Goal: Find contact information: Find contact information

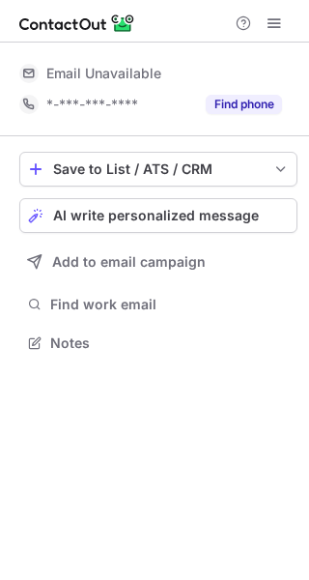
scroll to position [329, 309]
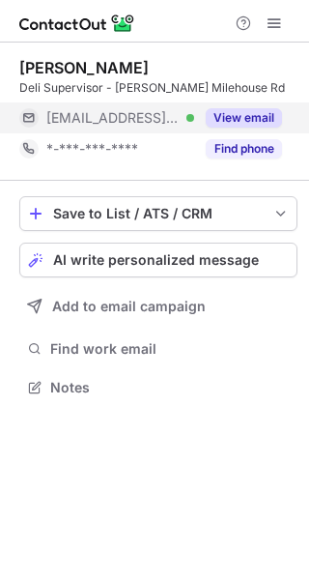
scroll to position [374, 309]
click at [265, 111] on button "View email" at bounding box center [244, 117] width 76 height 19
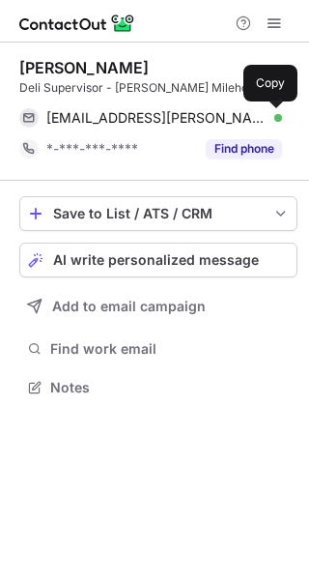
click at [270, 121] on span at bounding box center [272, 117] width 15 height 15
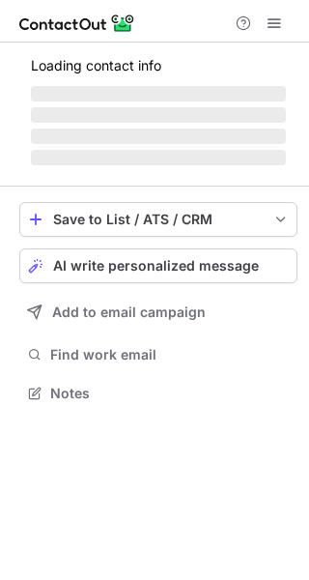
scroll to position [422, 309]
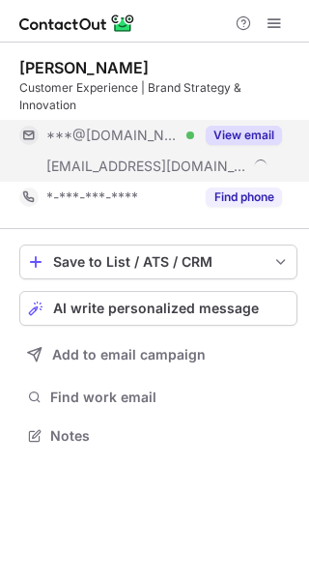
click at [229, 128] on button "View email" at bounding box center [244, 135] width 76 height 19
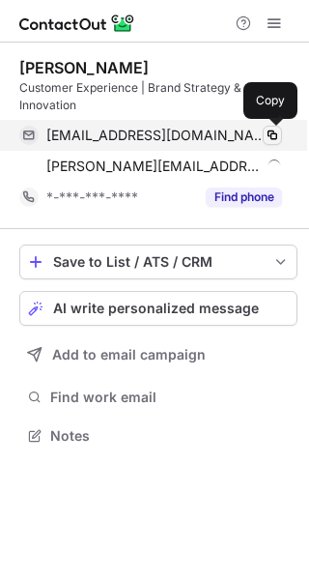
click at [271, 132] on span at bounding box center [272, 135] width 15 height 15
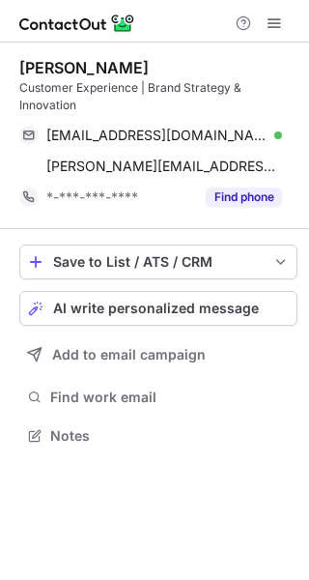
click at [195, 19] on div at bounding box center [154, 21] width 309 height 43
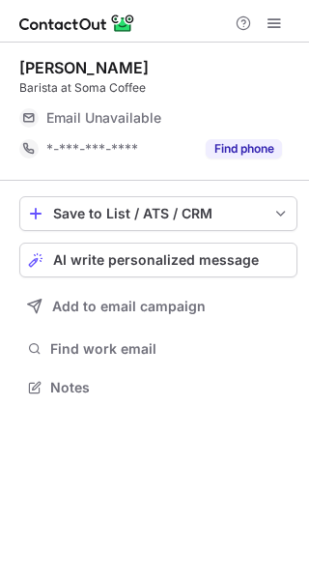
scroll to position [374, 309]
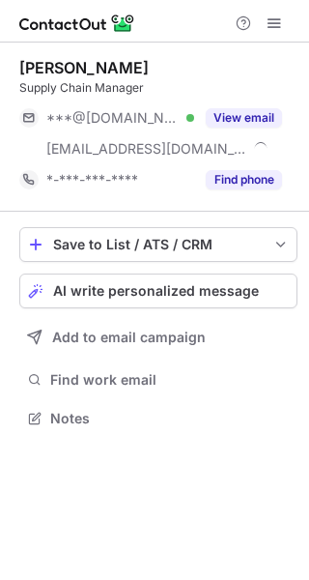
scroll to position [405, 309]
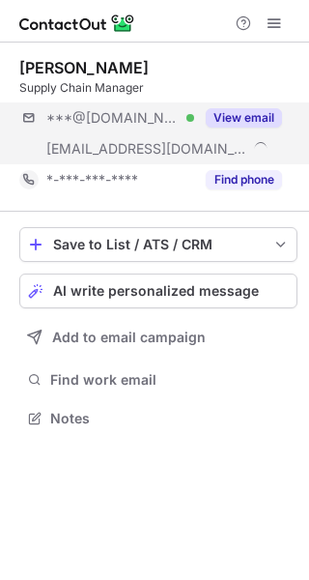
click at [283, 121] on div "***@[DOMAIN_NAME] Verified [EMAIL_ADDRESS][DOMAIN_NAME] View email" at bounding box center [158, 133] width 278 height 62
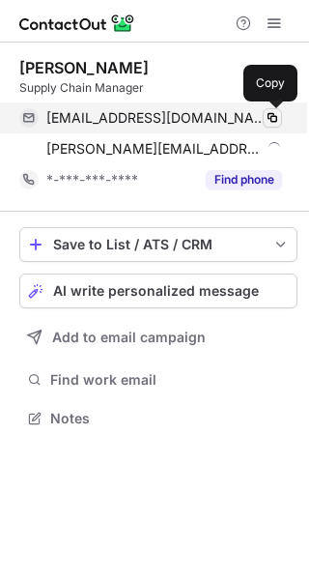
click at [273, 115] on span at bounding box center [272, 117] width 15 height 15
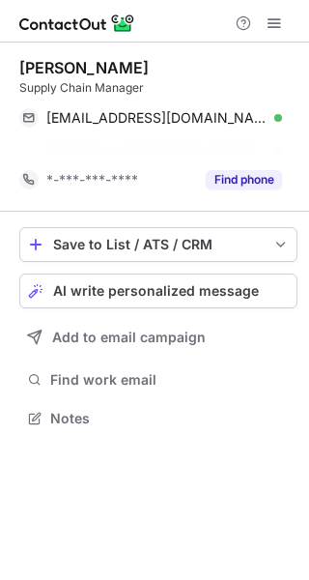
scroll to position [374, 309]
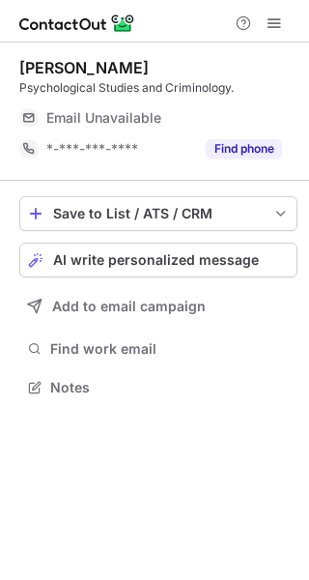
scroll to position [374, 309]
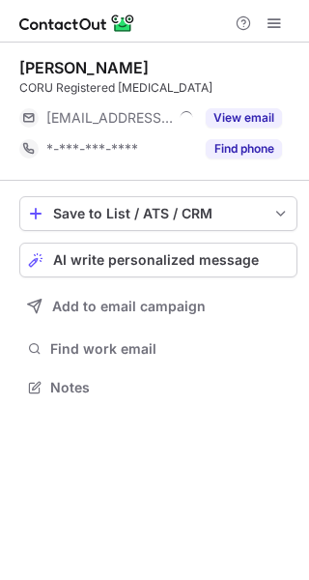
scroll to position [374, 309]
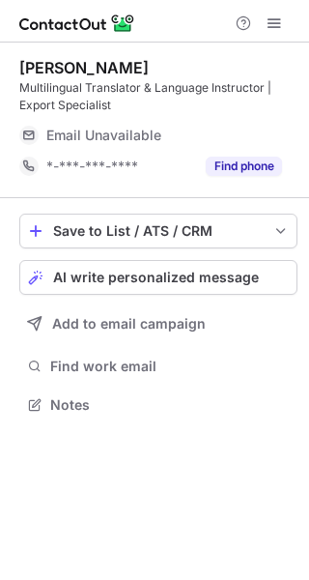
scroll to position [391, 309]
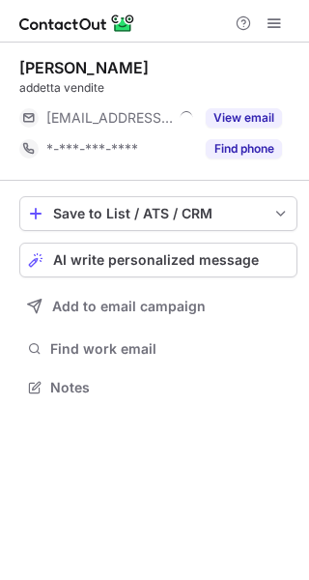
scroll to position [374, 309]
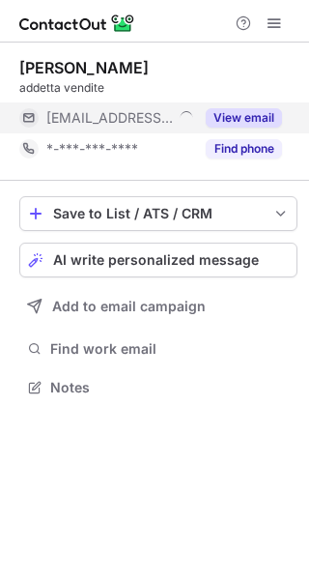
click at [259, 117] on button "View email" at bounding box center [244, 117] width 76 height 19
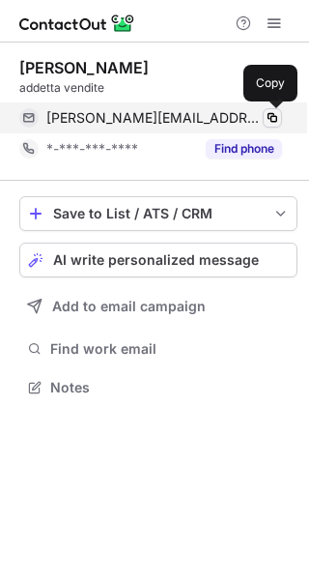
click at [270, 119] on span at bounding box center [272, 117] width 15 height 15
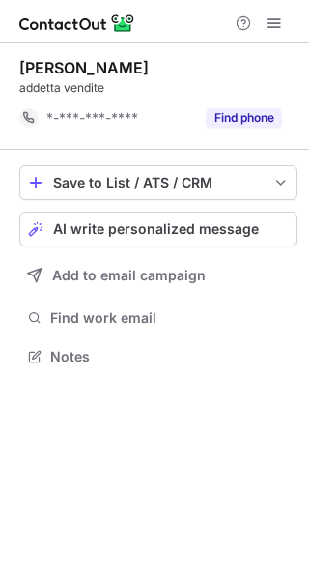
scroll to position [343, 309]
